Goal: Task Accomplishment & Management: Use online tool/utility

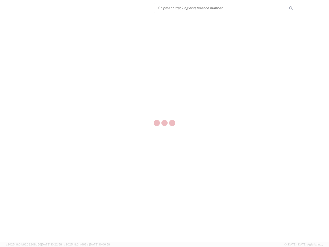
select select "US"
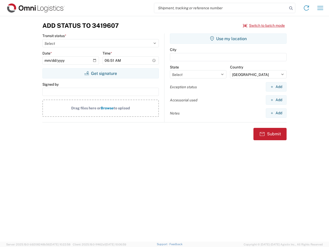
click at [221, 8] on input "search" at bounding box center [220, 8] width 133 height 10
click at [291, 8] on icon at bounding box center [290, 8] width 7 height 7
click at [306, 8] on icon at bounding box center [306, 8] width 8 height 8
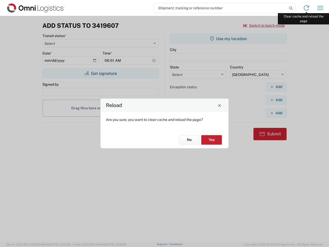
click at [320, 8] on div "Reload Are you sure, you want to clear cache and reload the page? No Yes" at bounding box center [164, 123] width 329 height 247
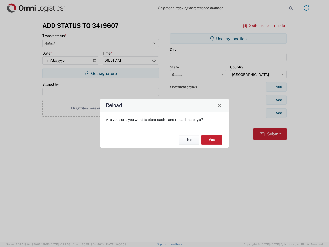
click at [264, 25] on div "Reload Are you sure, you want to clear cache and reload the page? No Yes" at bounding box center [164, 123] width 329 height 247
click at [100, 73] on div "Reload Are you sure, you want to clear cache and reload the page? No Yes" at bounding box center [164, 123] width 329 height 247
click at [228, 39] on div "Reload Are you sure, you want to clear cache and reload the page? No Yes" at bounding box center [164, 123] width 329 height 247
click at [276, 87] on div "Reload Are you sure, you want to clear cache and reload the page? No Yes" at bounding box center [164, 123] width 329 height 247
click at [276, 100] on div "Reload Are you sure, you want to clear cache and reload the page? No Yes" at bounding box center [164, 123] width 329 height 247
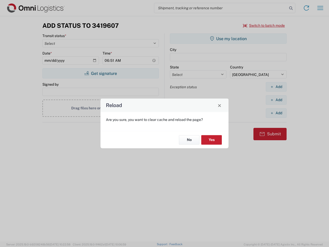
click at [276, 113] on div "Reload Are you sure, you want to clear cache and reload the page? No Yes" at bounding box center [164, 123] width 329 height 247
